Goal: Entertainment & Leisure: Consume media (video, audio)

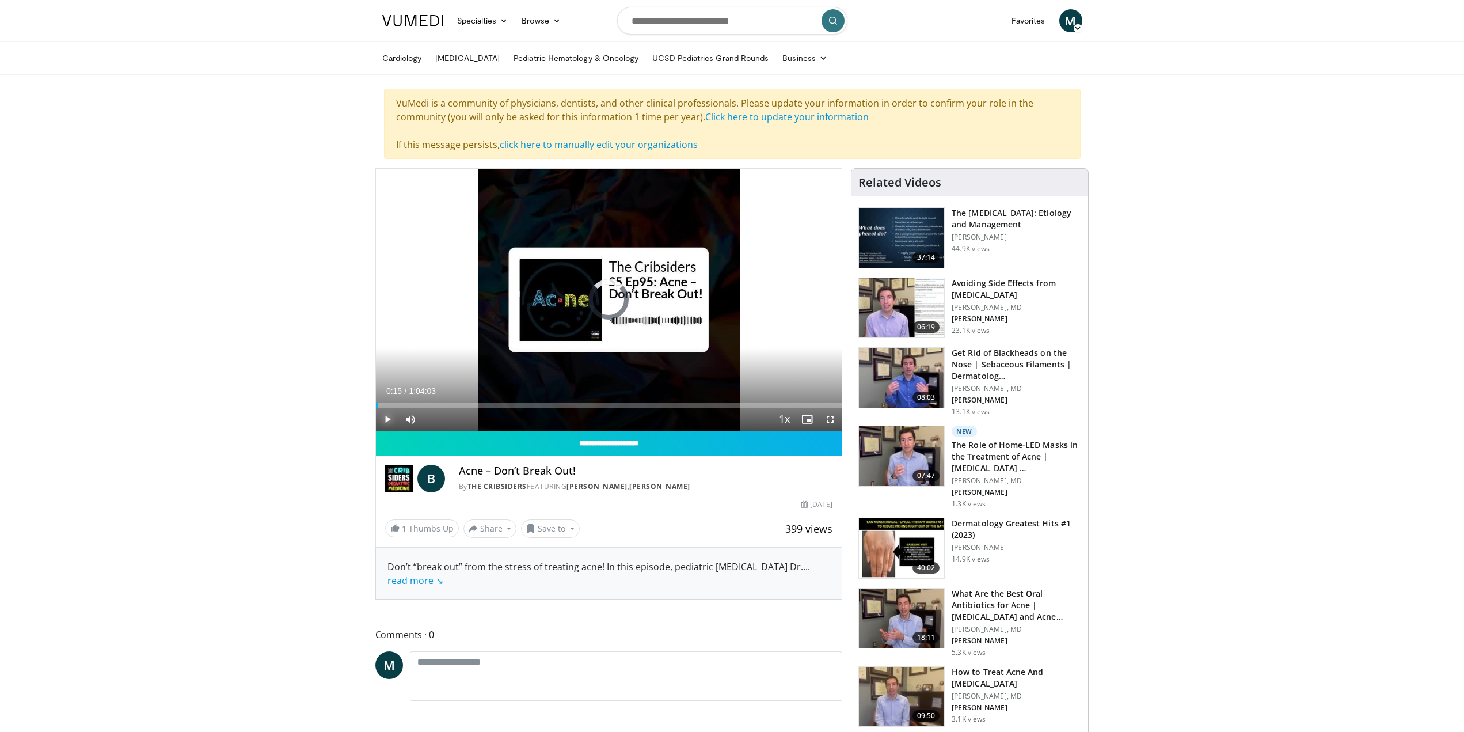
drag, startPoint x: 389, startPoint y: 443, endPoint x: 364, endPoint y: 443, distance: 24.8
drag, startPoint x: 375, startPoint y: 441, endPoint x: 337, endPoint y: 431, distance: 38.8
click at [386, 431] on span "Video Player" at bounding box center [387, 419] width 23 height 23
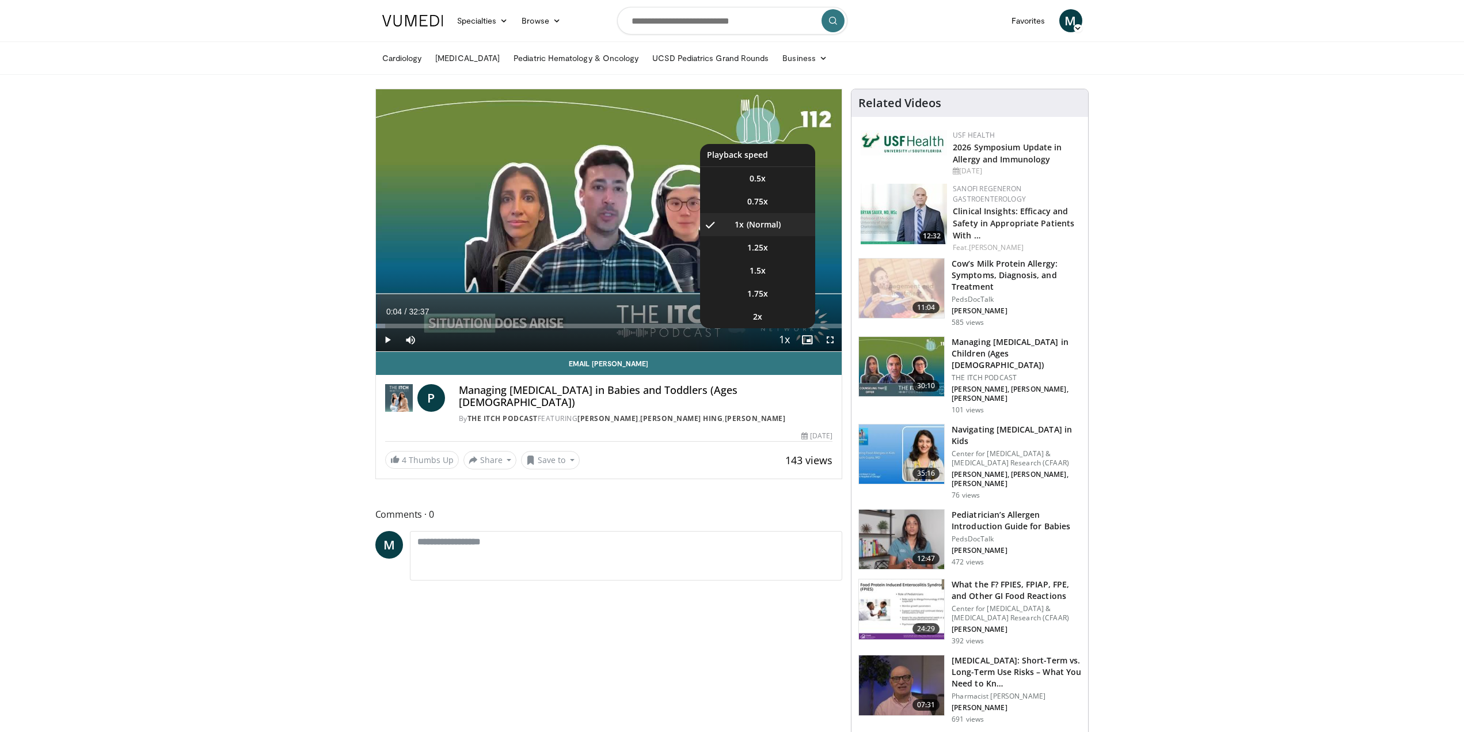
click at [783, 340] on span "Video Player" at bounding box center [784, 340] width 16 height 23
click at [762, 246] on span "1.25x" at bounding box center [757, 248] width 21 height 12
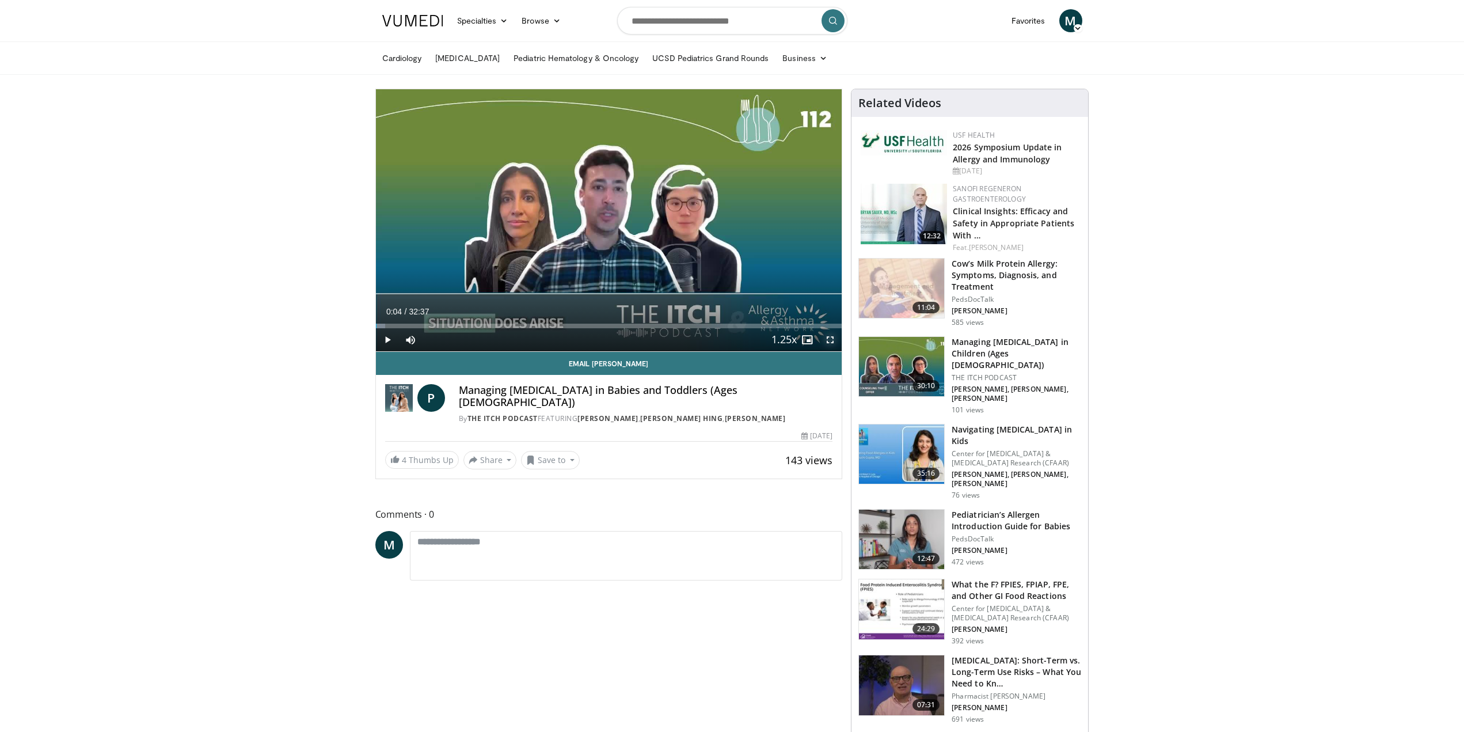
click at [829, 341] on span "Video Player" at bounding box center [830, 339] width 23 height 23
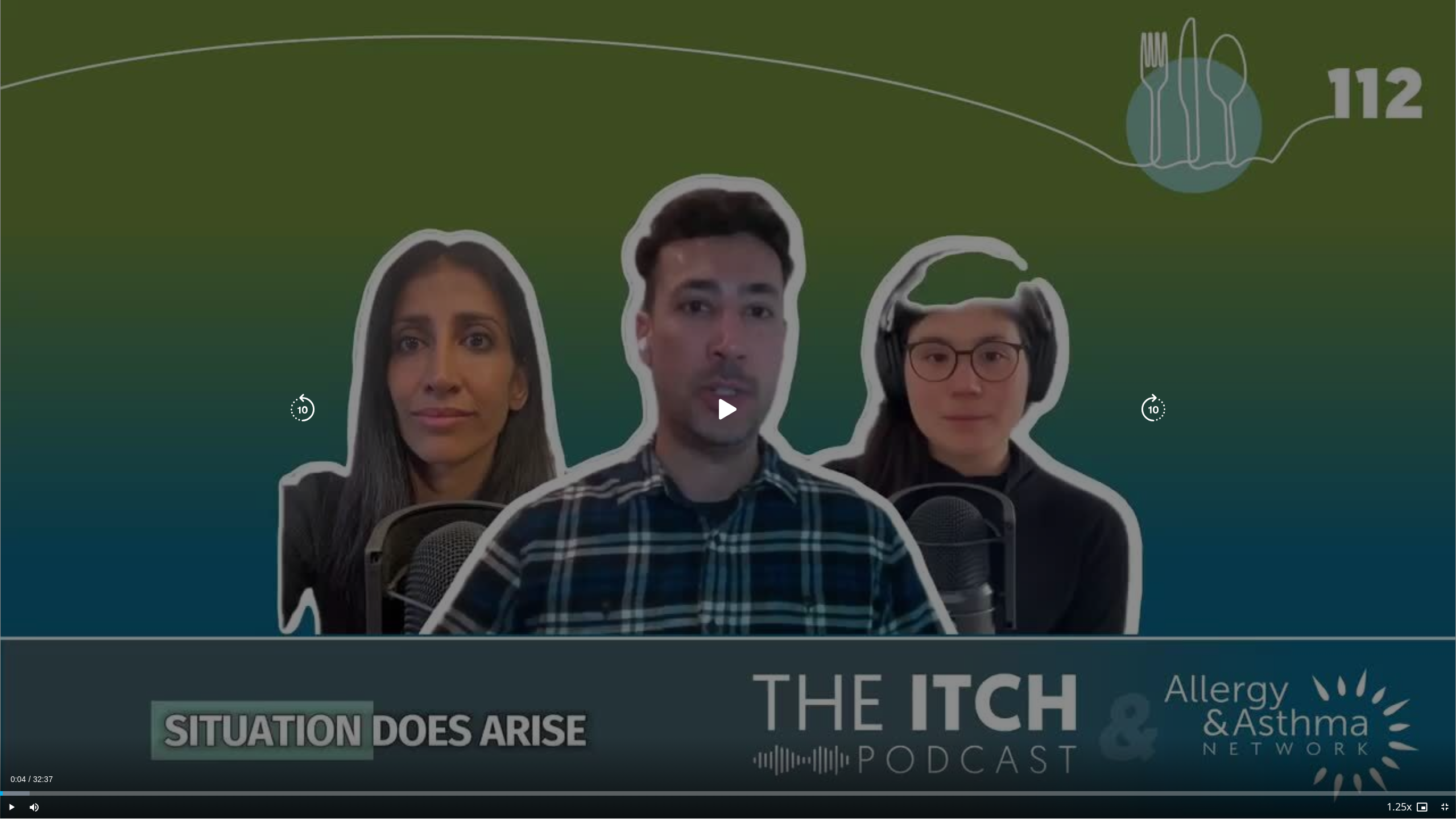
click at [726, 410] on icon "Video Player" at bounding box center [728, 409] width 32 height 32
click at [725, 405] on icon "Video Player" at bounding box center [728, 409] width 32 height 32
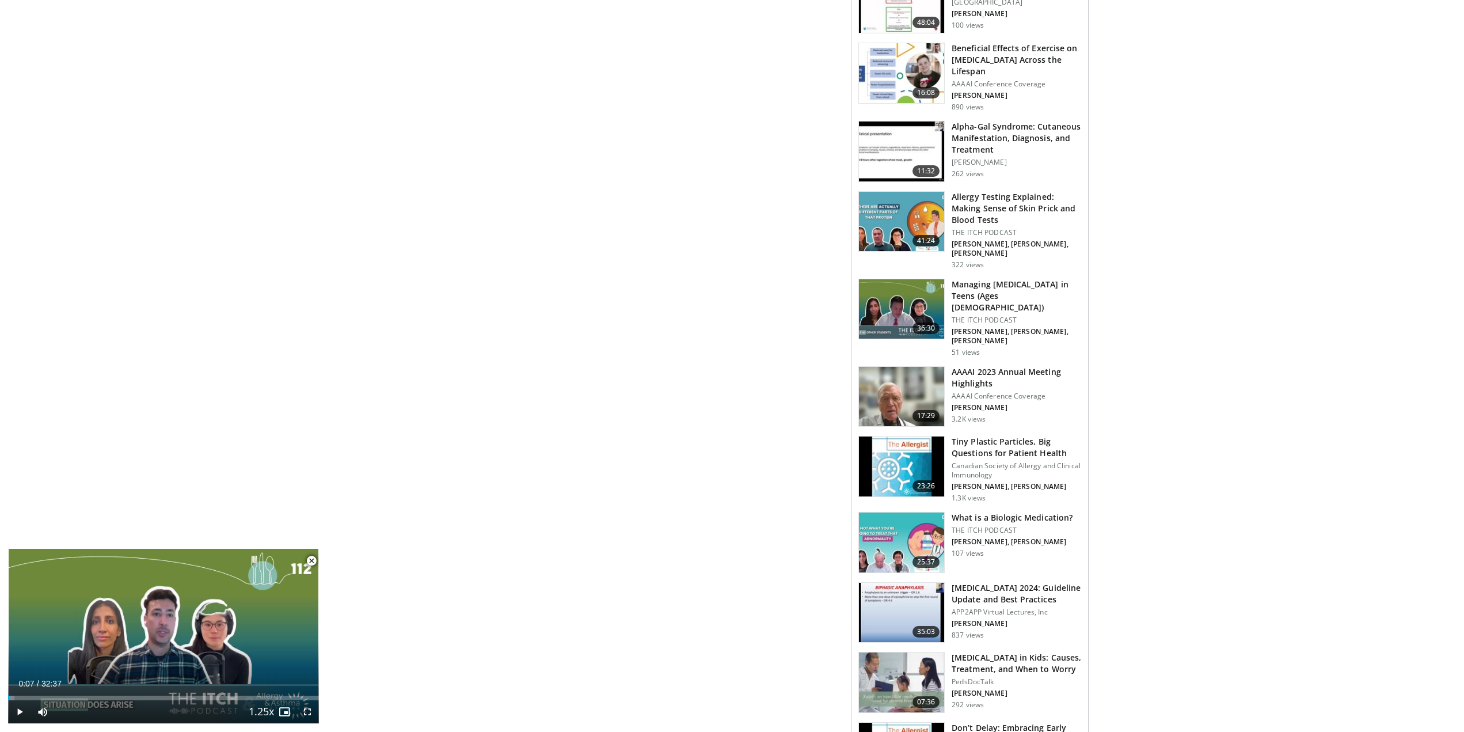
scroll to position [1096, 0]
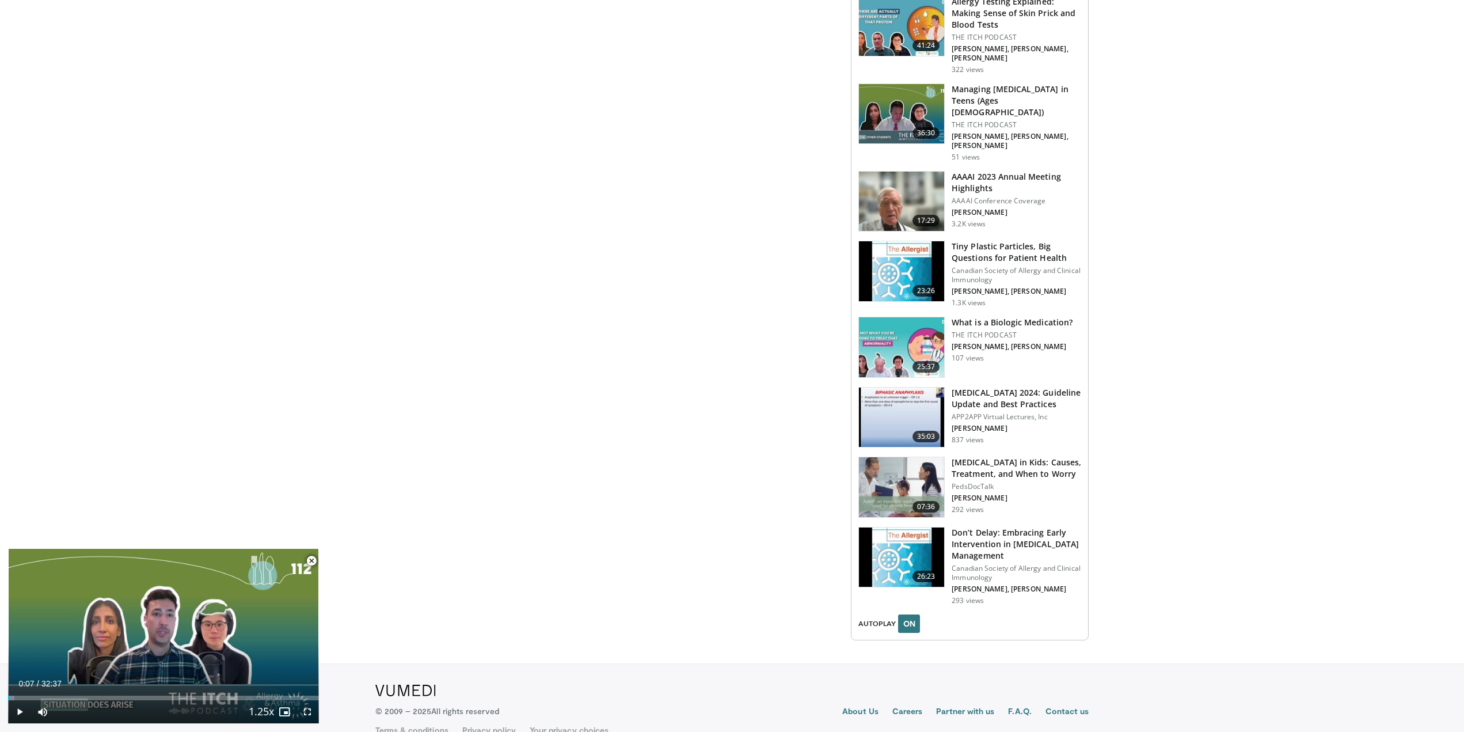
click at [312, 715] on span "Video Player" at bounding box center [307, 711] width 23 height 23
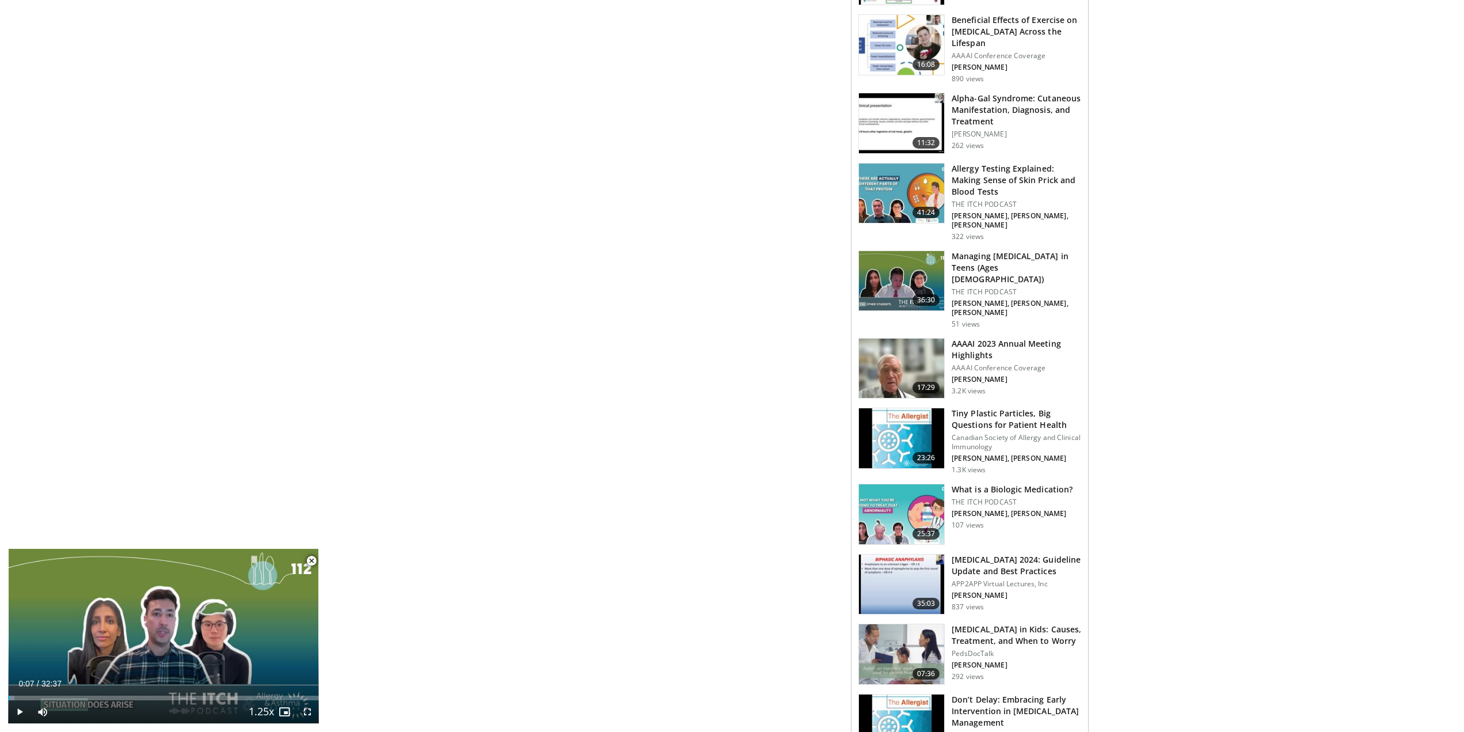
scroll to position [865, 0]
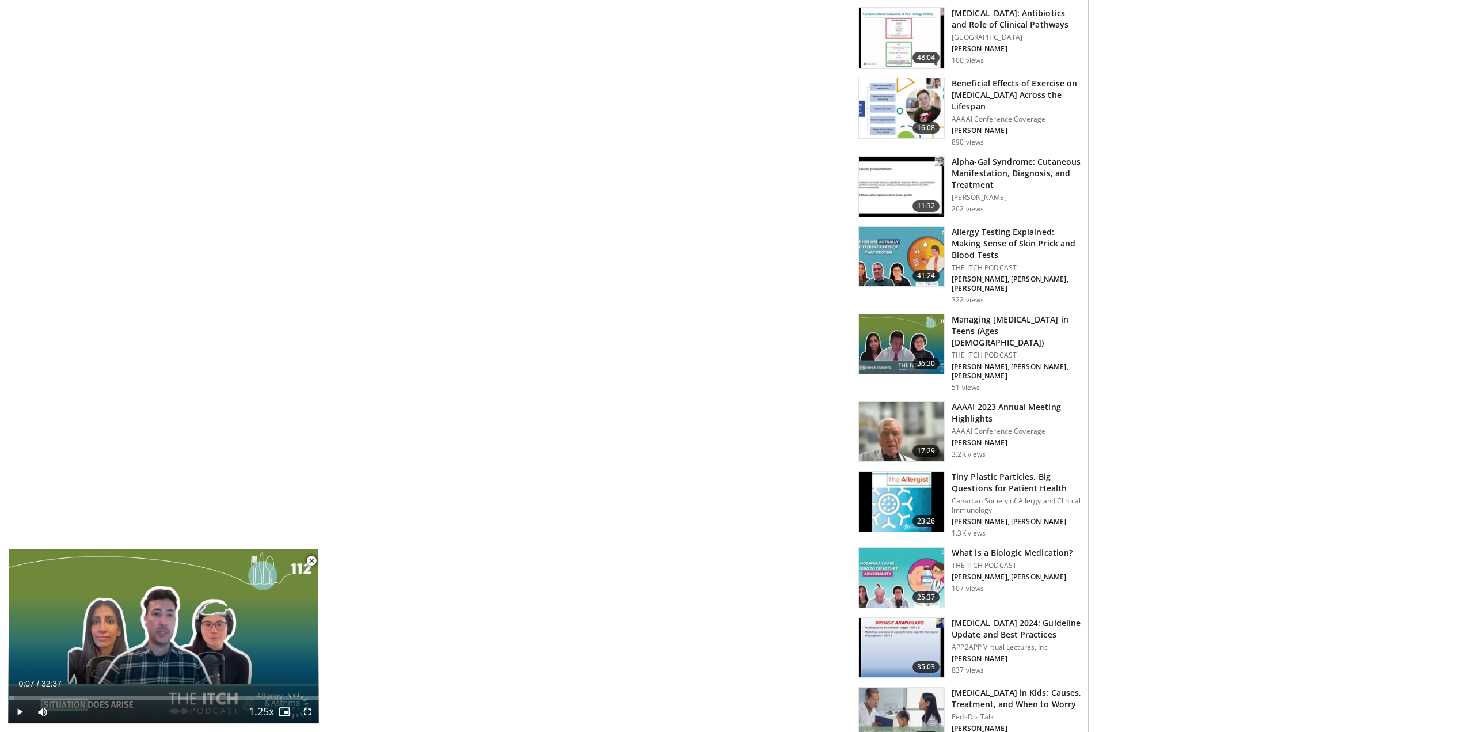
click at [310, 555] on span "Video Player" at bounding box center [311, 560] width 23 height 23
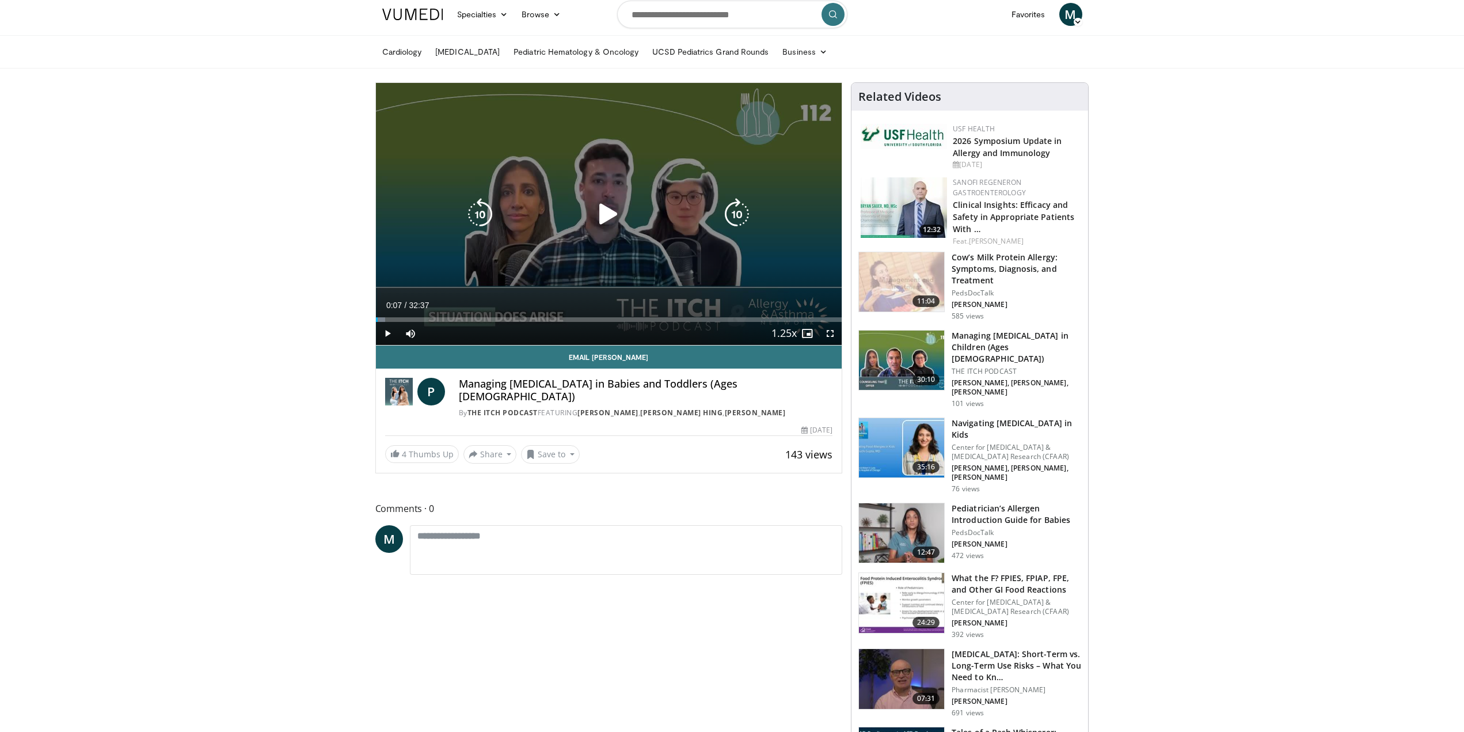
scroll to position [0, 0]
